Goal: Task Accomplishment & Management: Manage account settings

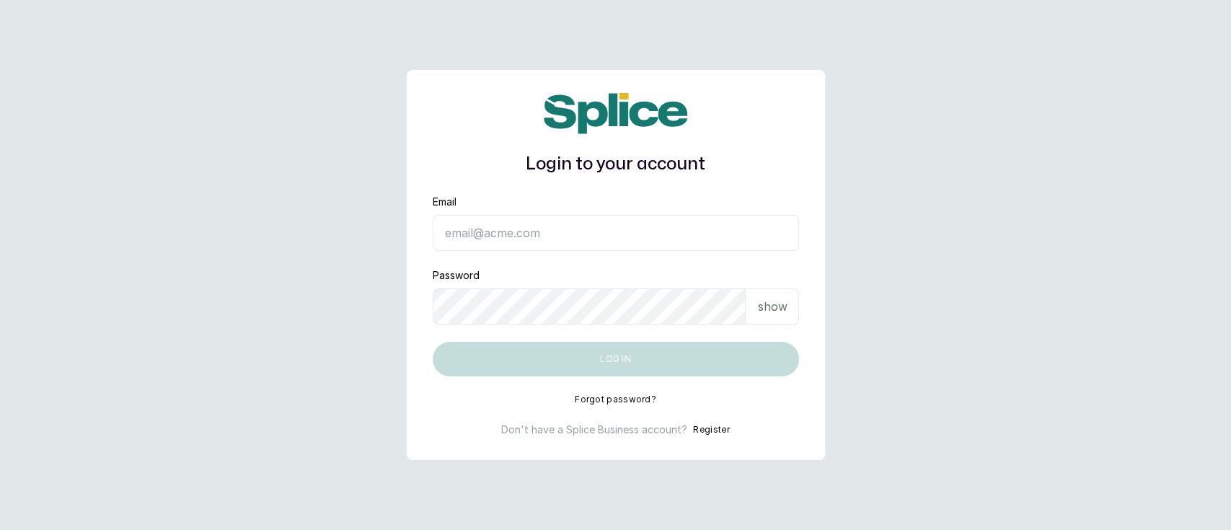
click at [541, 237] on input "Email" at bounding box center [616, 233] width 366 height 36
type input "munaandluchi@gmail.com"
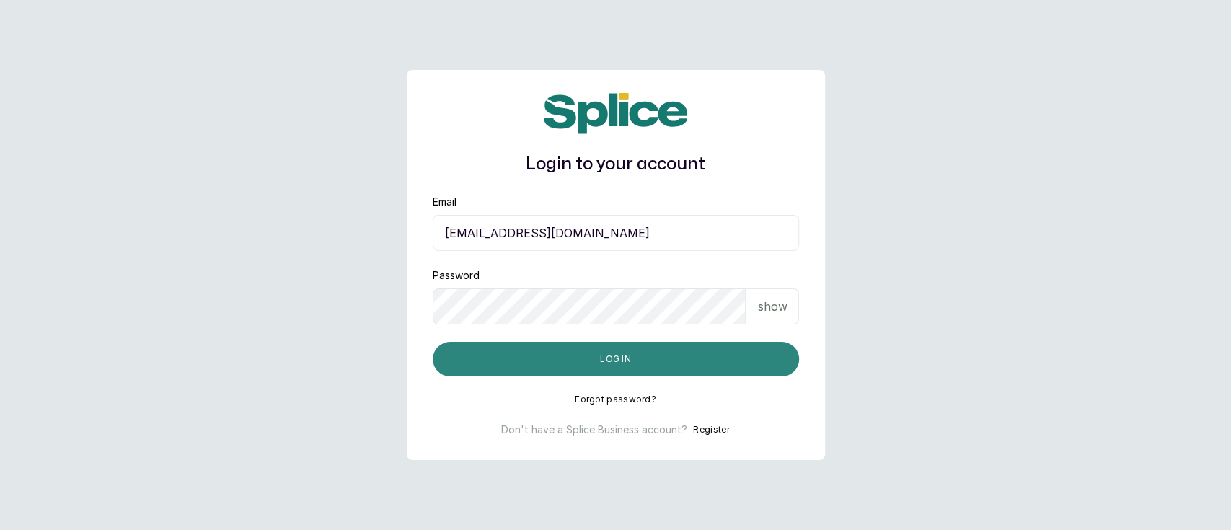
click at [580, 368] on button "Log in" at bounding box center [616, 359] width 366 height 35
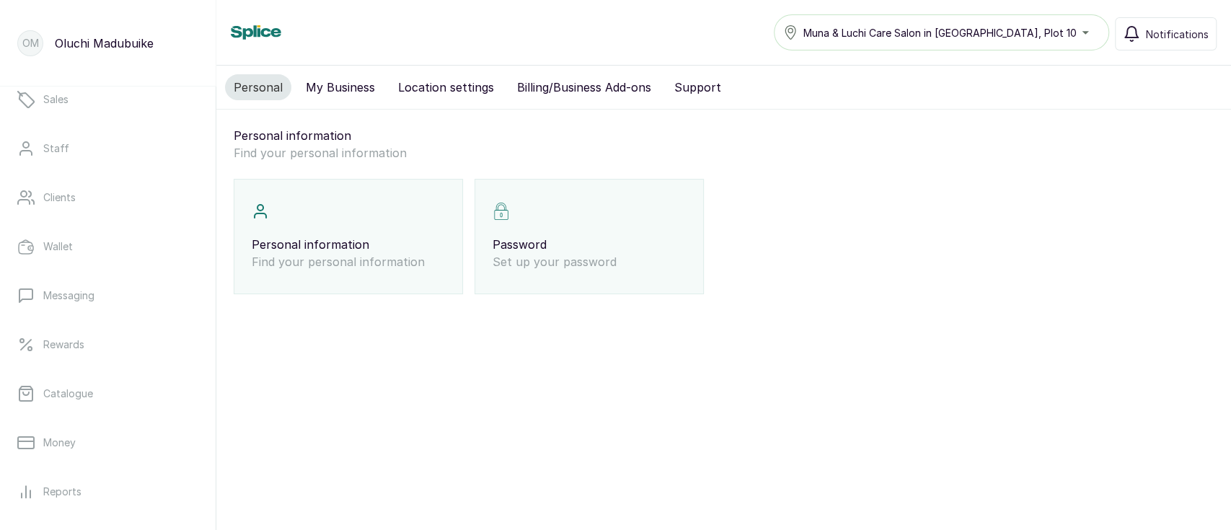
scroll to position [124, 0]
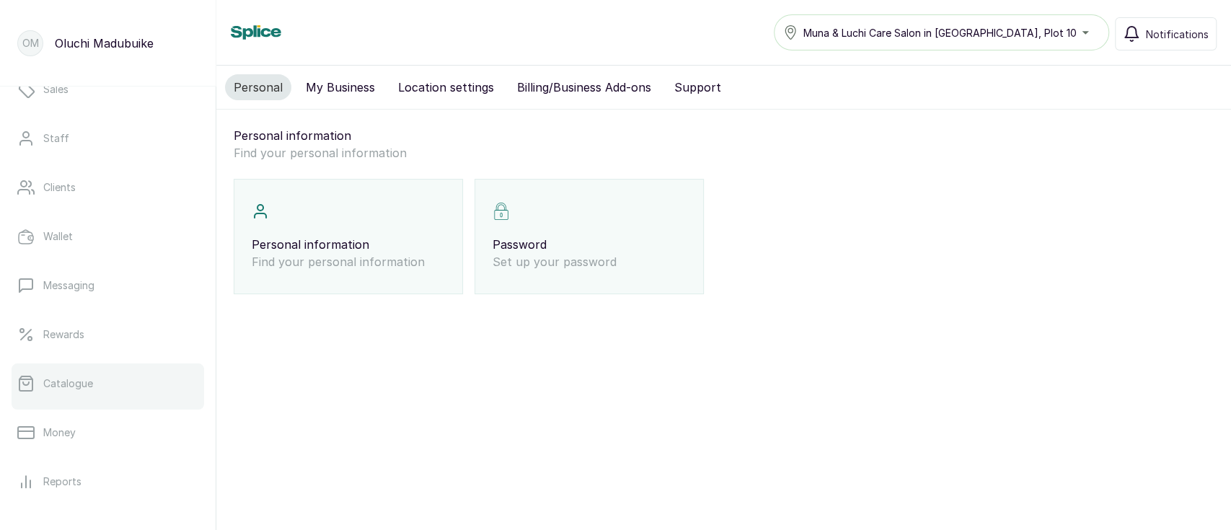
click at [105, 386] on link "Catalogue" at bounding box center [108, 383] width 193 height 40
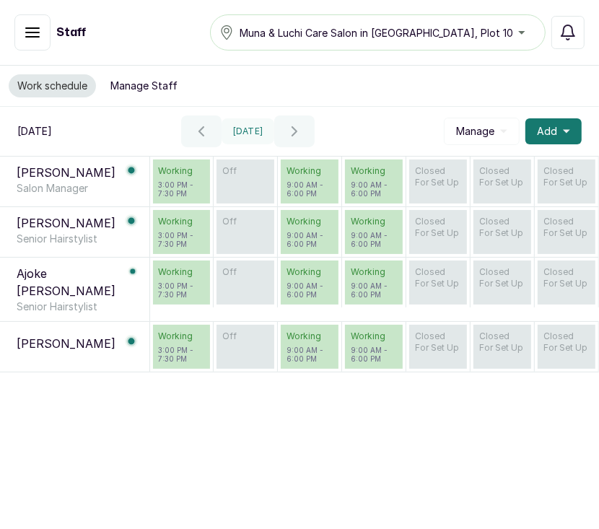
click at [146, 89] on button "Manage Staff" at bounding box center [144, 85] width 84 height 23
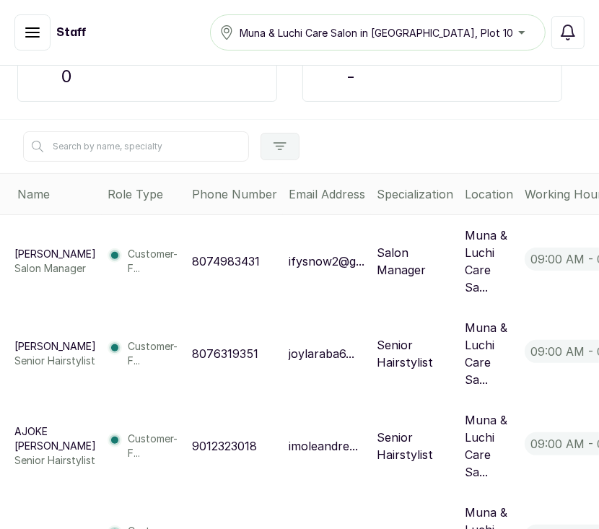
scroll to position [315, 0]
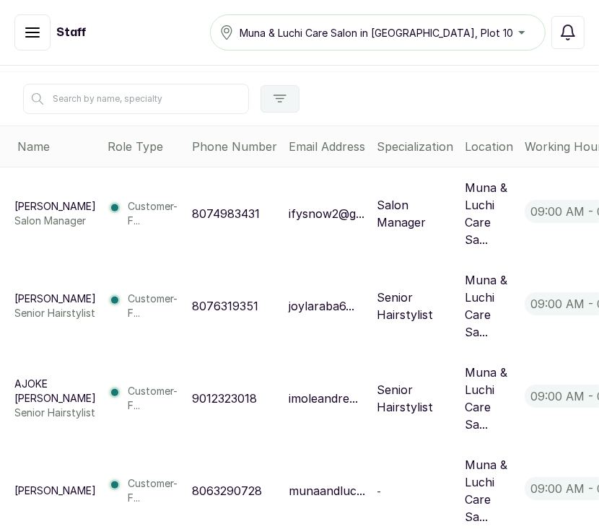
click at [29, 49] on button "Active" at bounding box center [32, 32] width 36 height 36
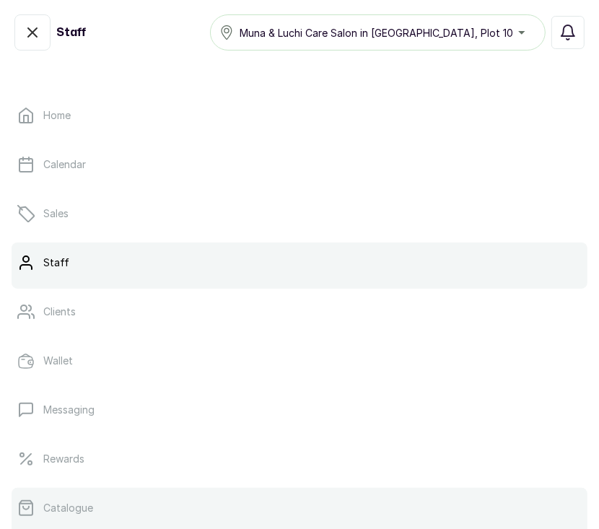
click at [81, 505] on p "Catalogue" at bounding box center [68, 507] width 50 height 14
